Goal: Task Accomplishment & Management: Manage account settings

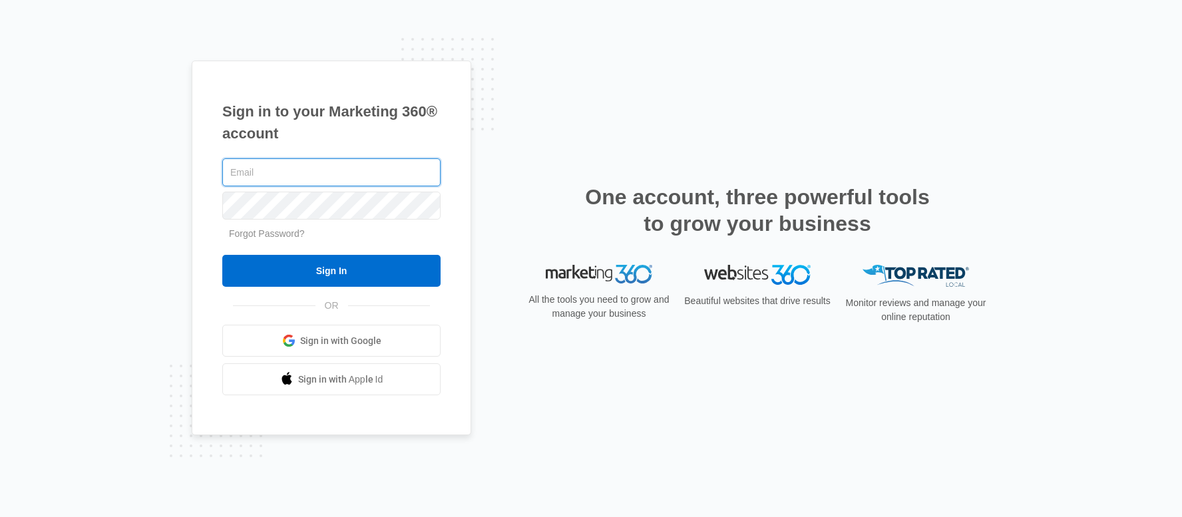
type input "[EMAIL_ADDRESS][DOMAIN_NAME]"
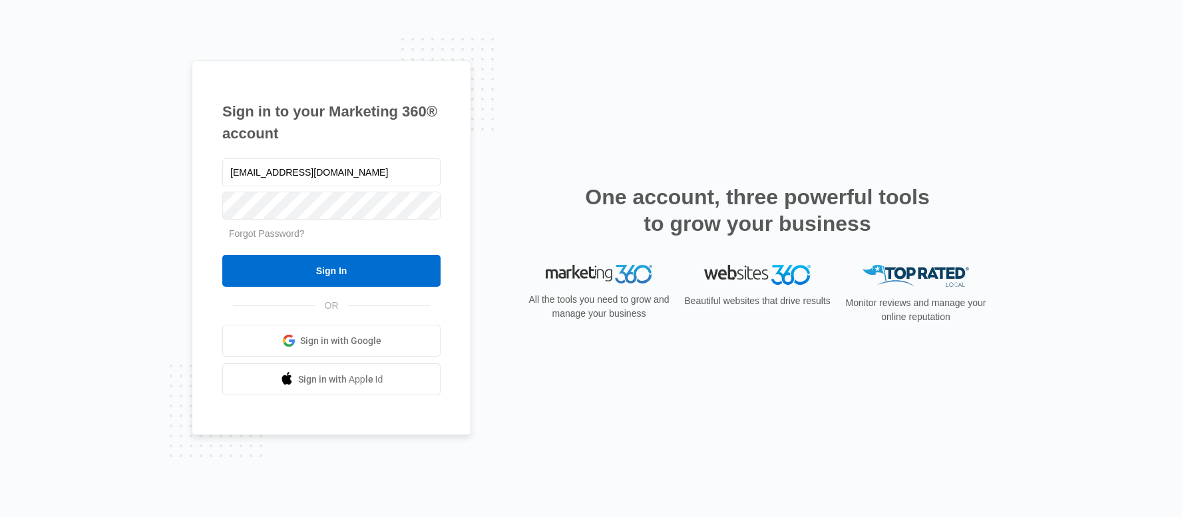
click at [985, 125] on div "Sign in to your Marketing 360® account hi@topgrowthmarketing.com Forgot Passwor…" at bounding box center [591, 259] width 798 height 397
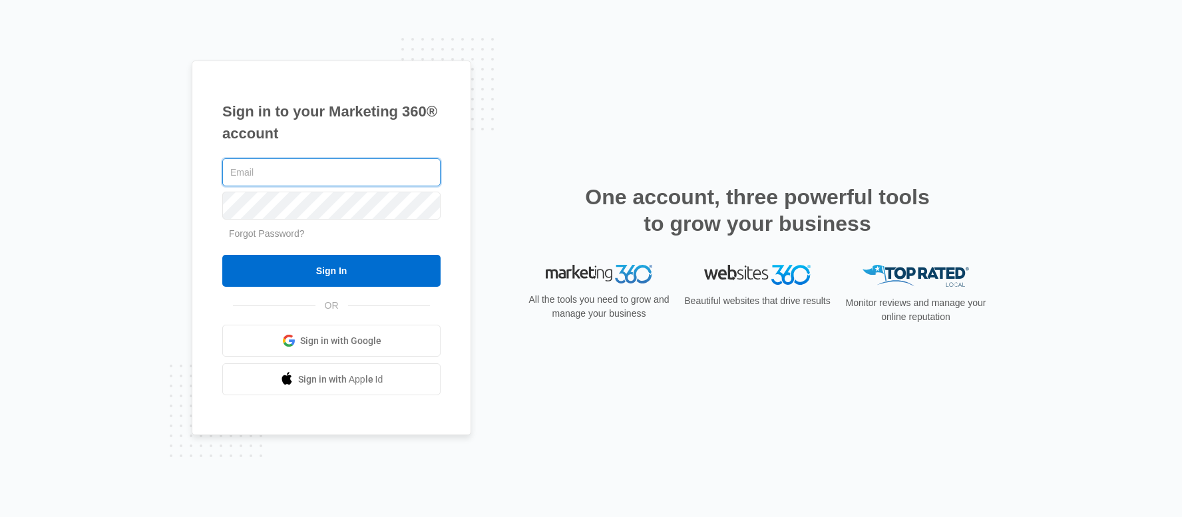
paste input "[EMAIL_ADDRESS][DOMAIN_NAME]"
type input "[EMAIL_ADDRESS][DOMAIN_NAME]"
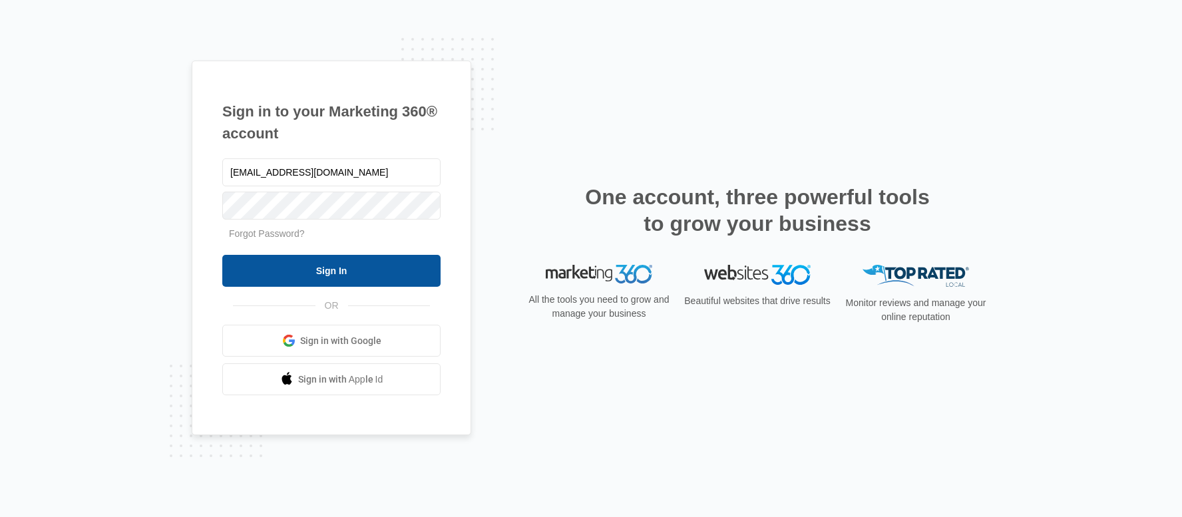
click at [297, 266] on input "Sign In" at bounding box center [331, 271] width 218 height 32
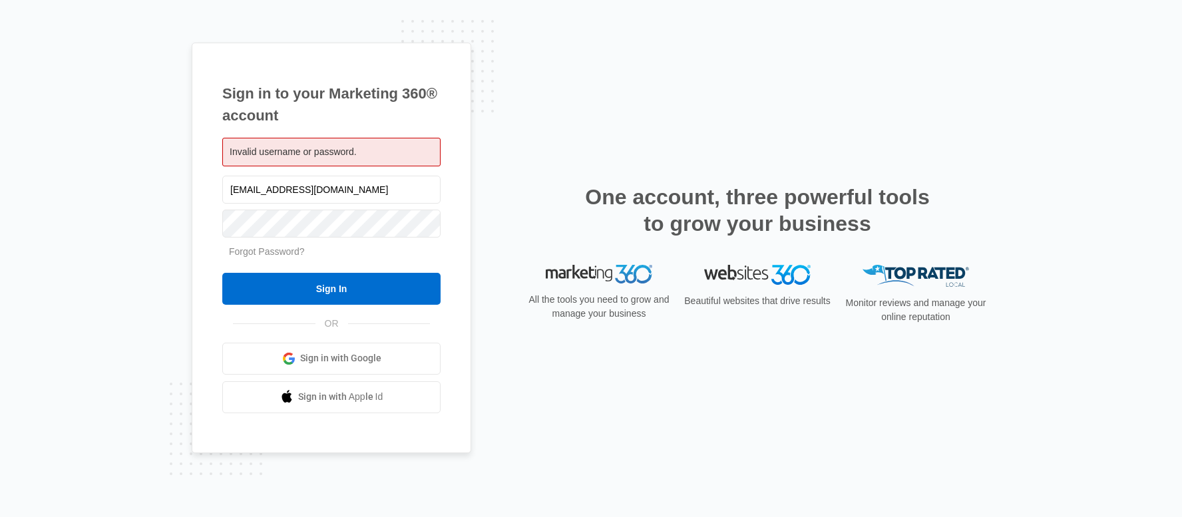
click at [265, 255] on link "Forgot Password?" at bounding box center [267, 251] width 76 height 11
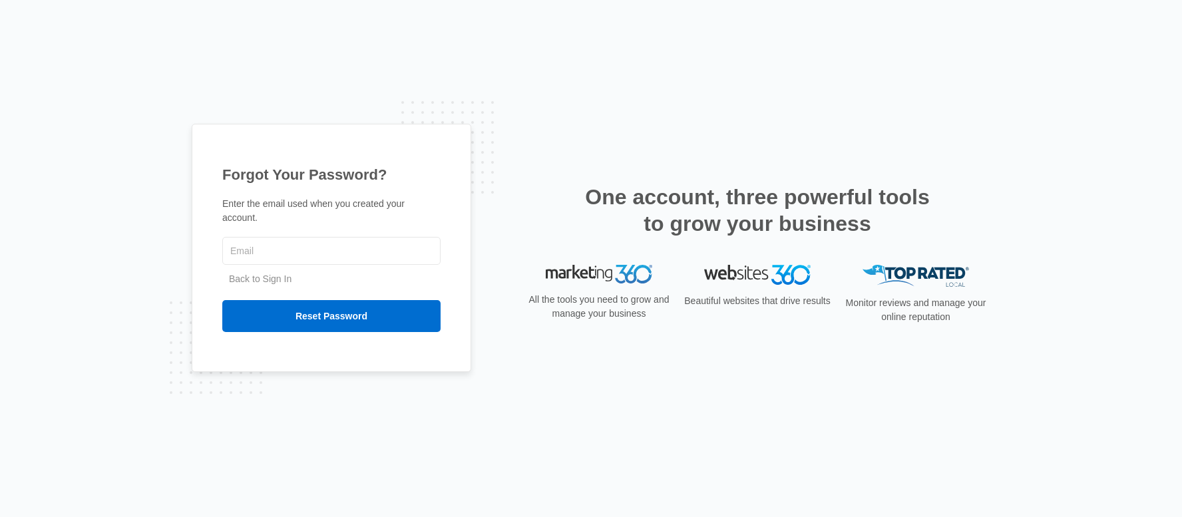
type input "[EMAIL_ADDRESS][DOMAIN_NAME]"
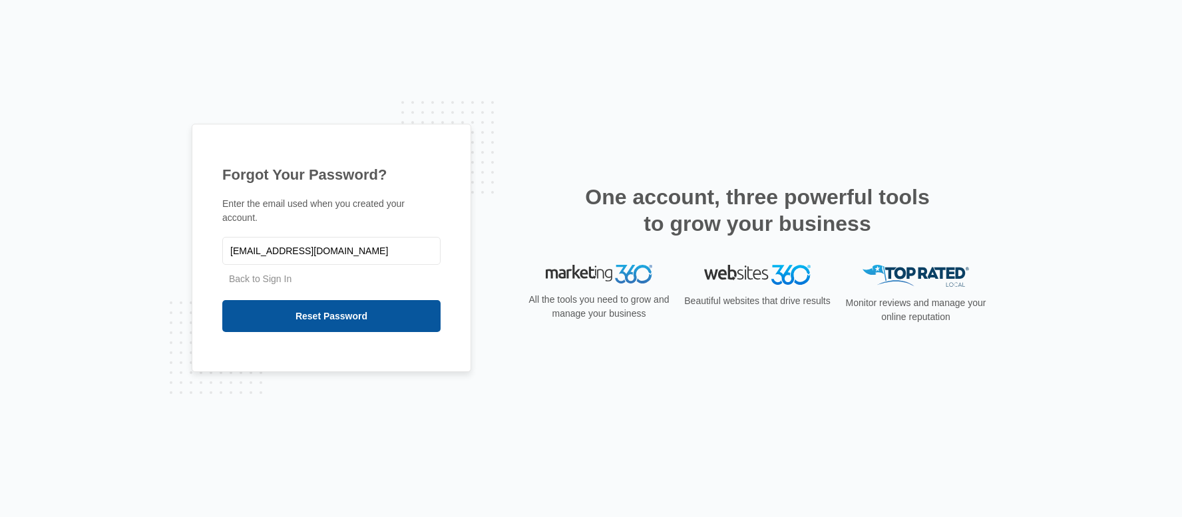
click at [329, 321] on input "Reset Password" at bounding box center [331, 316] width 218 height 32
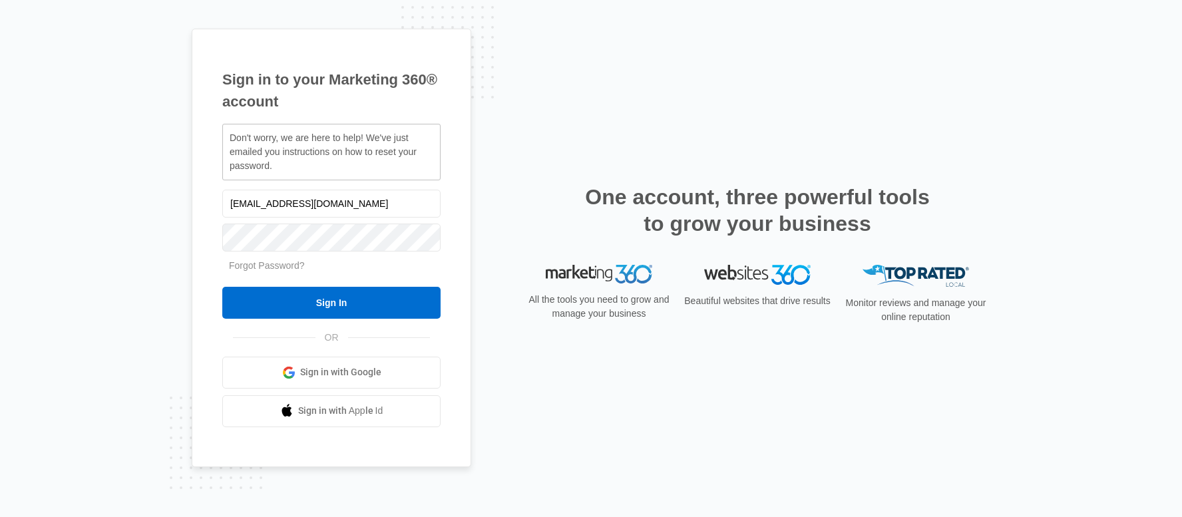
click at [711, 152] on div "Sign in to your Marketing 360® account Don't worry, we are here to help! We've …" at bounding box center [591, 259] width 798 height 460
click at [102, 263] on div "Sign in to your Marketing 360® account Don't worry, we are here to help! We've …" at bounding box center [591, 258] width 1182 height 517
click at [295, 296] on input "Sign In" at bounding box center [331, 303] width 218 height 32
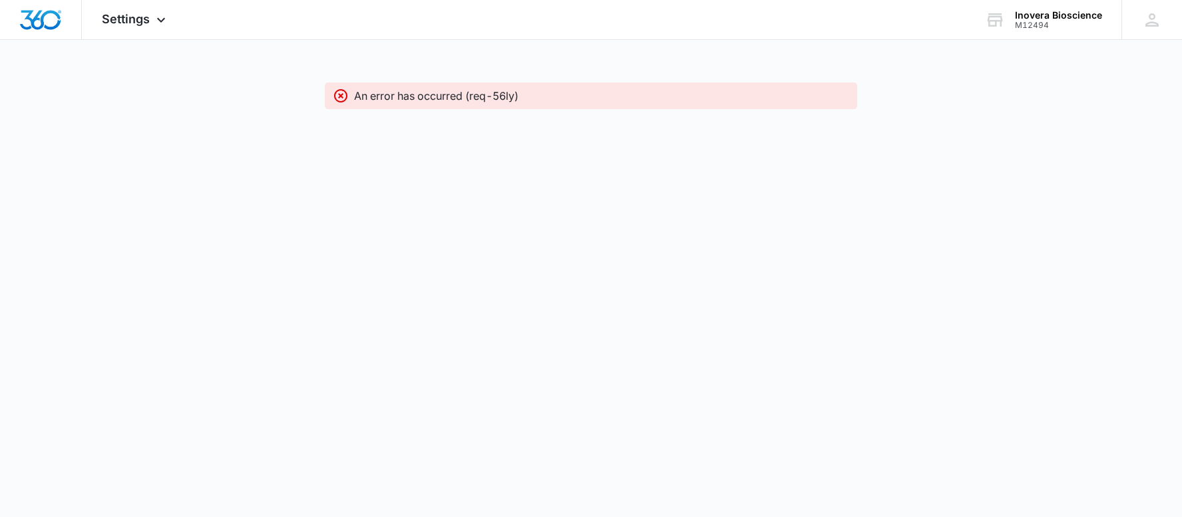
click at [200, 143] on body "Settings Apps Forms CRM Email Social Content Ads Intelligence Files Brand Setti…" at bounding box center [591, 258] width 1182 height 517
click at [36, 13] on img "Dashboard" at bounding box center [40, 20] width 43 height 20
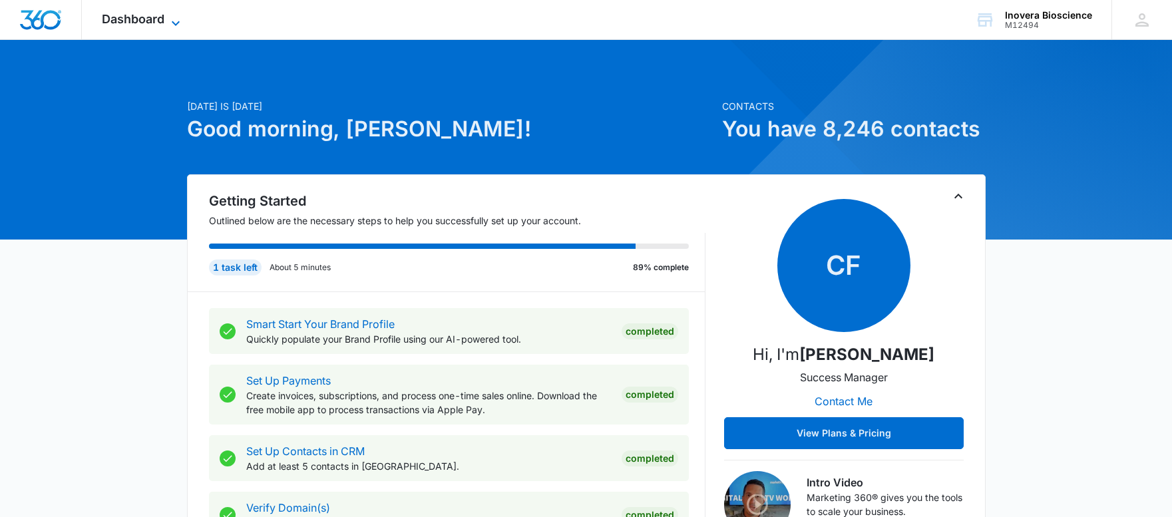
click at [181, 22] on icon at bounding box center [176, 23] width 16 height 16
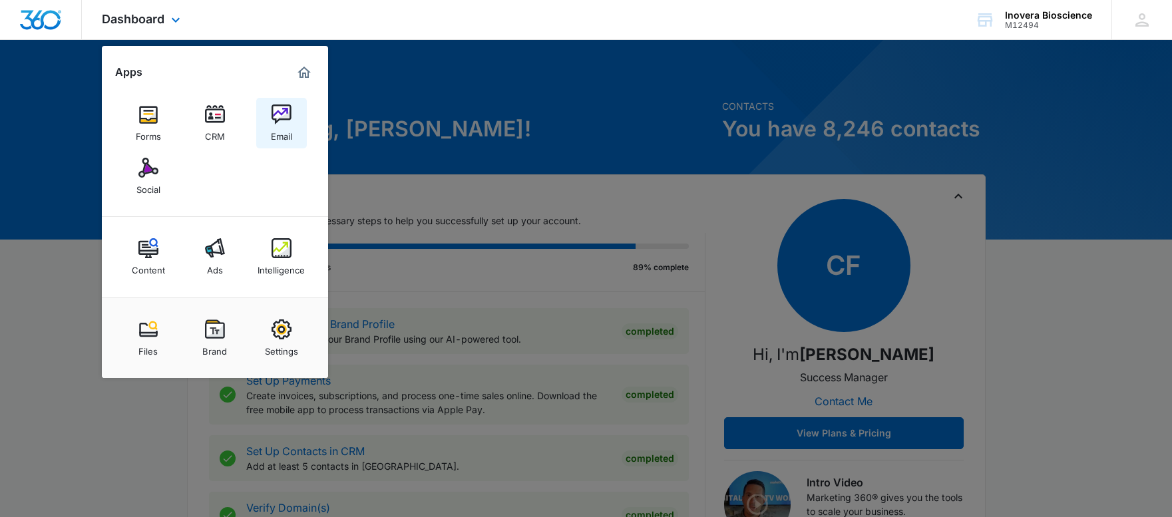
click at [292, 134] on link "Email" at bounding box center [281, 123] width 51 height 51
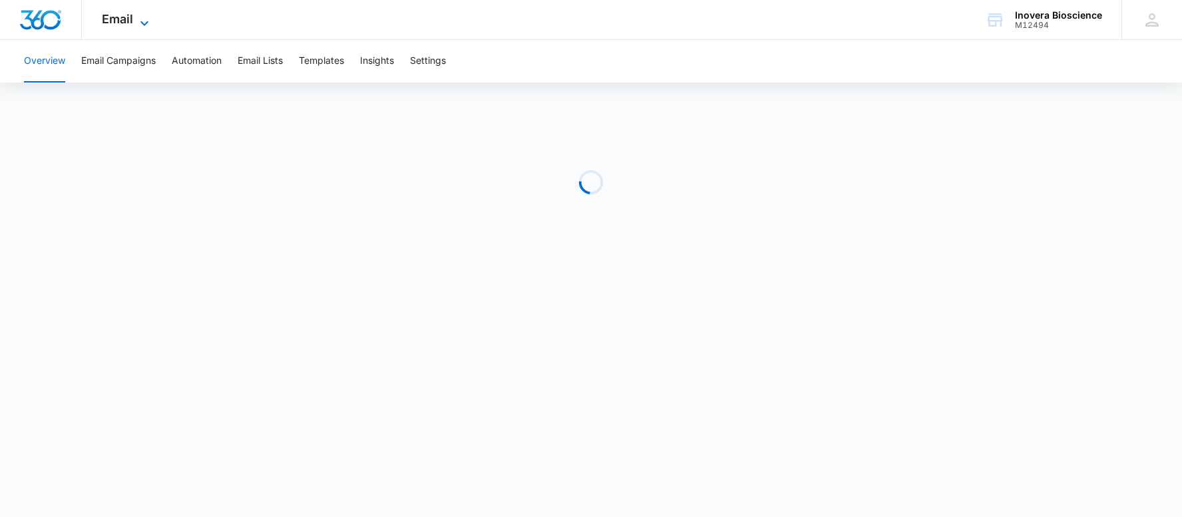
click at [117, 21] on span "Email" at bounding box center [117, 19] width 31 height 14
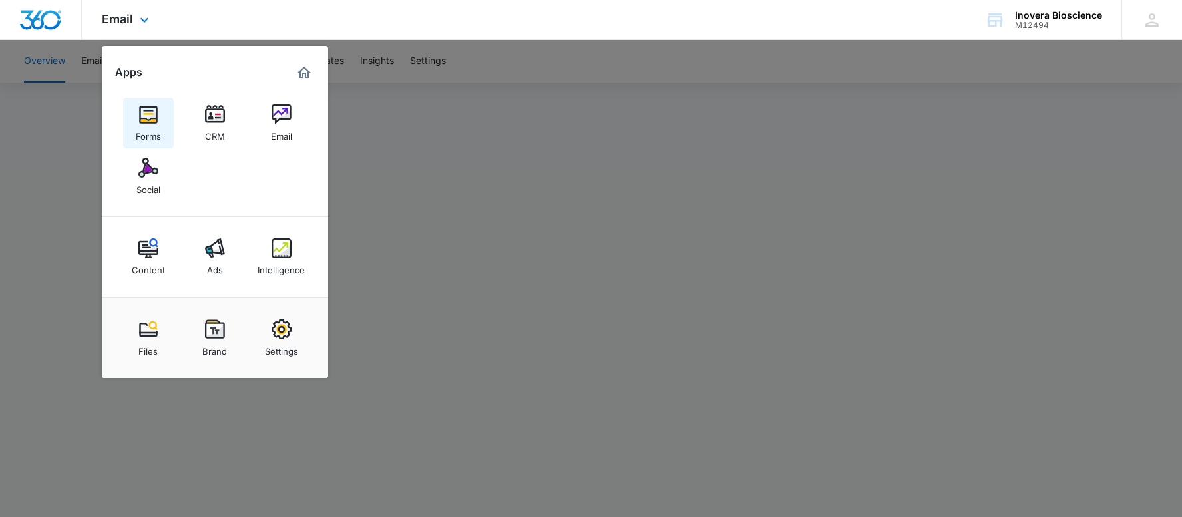
click at [154, 119] on img at bounding box center [148, 114] width 20 height 20
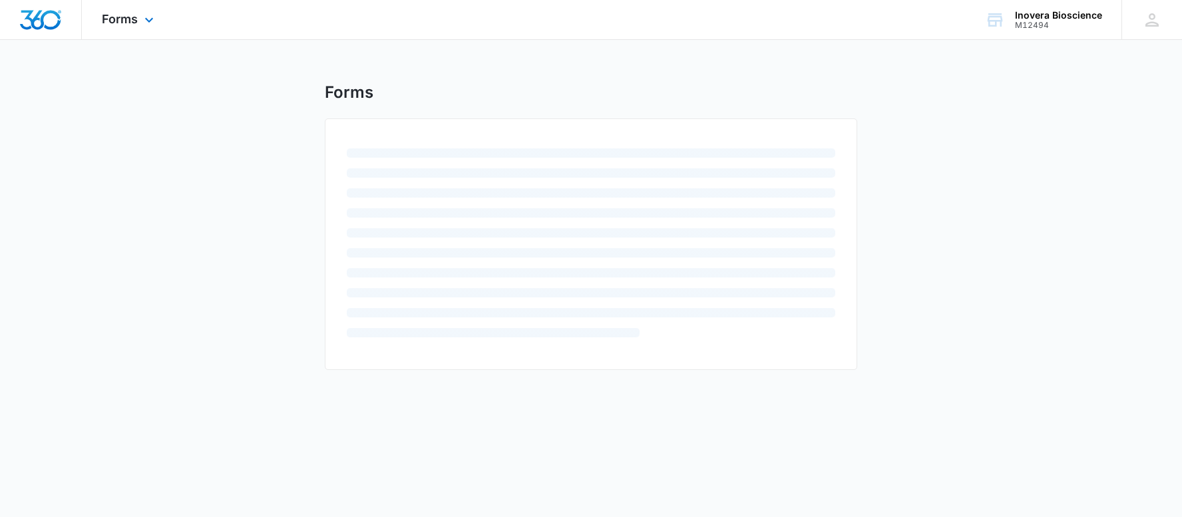
click at [128, 8] on div "Forms Apps Forms CRM Email Social Content Ads Intelligence Files Brand Settings" at bounding box center [129, 19] width 95 height 39
